Goal: Transaction & Acquisition: Purchase product/service

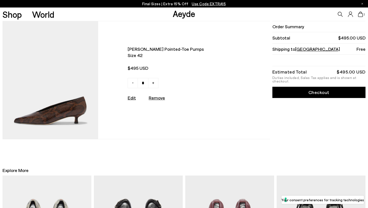
click at [56, 117] on img at bounding box center [51, 80] width 96 height 118
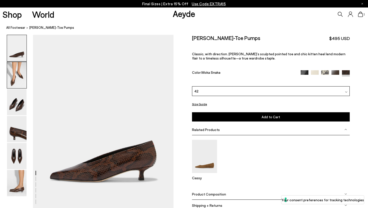
click at [19, 79] on img at bounding box center [17, 75] width 20 height 26
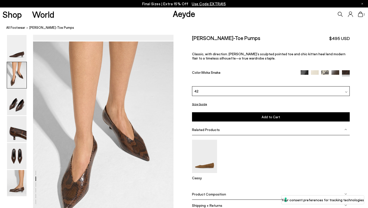
scroll to position [175, 0]
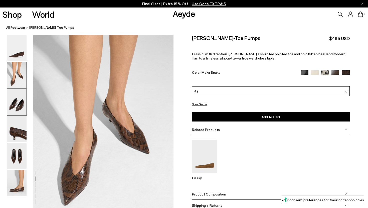
click at [15, 108] on img at bounding box center [17, 102] width 20 height 26
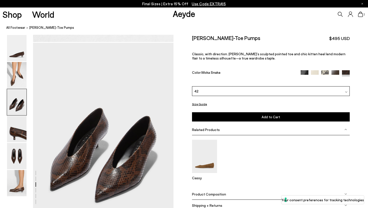
scroll to position [363, 0]
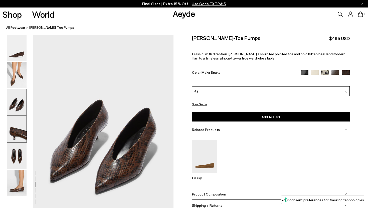
click at [10, 137] on img at bounding box center [17, 129] width 20 height 26
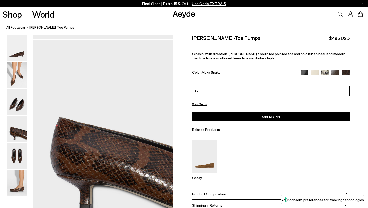
scroll to position [551, 0]
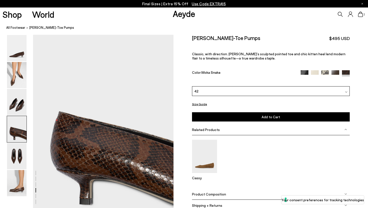
click at [315, 70] on img at bounding box center [315, 74] width 8 height 8
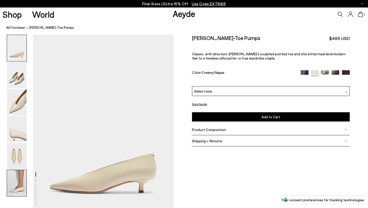
click at [13, 186] on img at bounding box center [17, 183] width 20 height 26
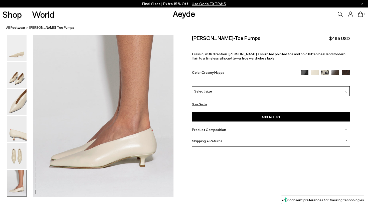
scroll to position [976, 0]
